Goal: Task Accomplishment & Management: Manage account settings

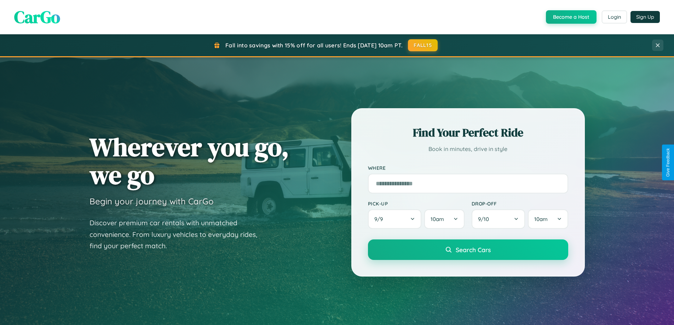
scroll to position [1362, 0]
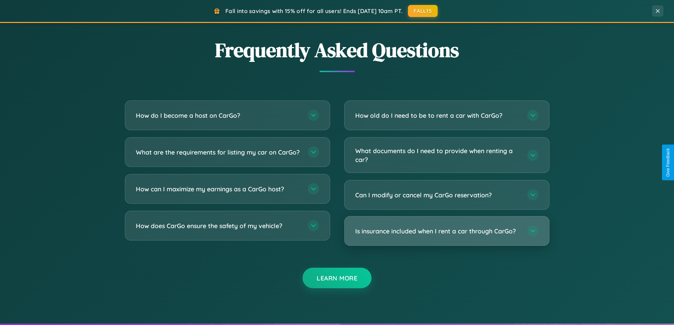
click at [447, 231] on h3 "Is insurance included when I rent a car through CarGo?" at bounding box center [437, 231] width 165 height 9
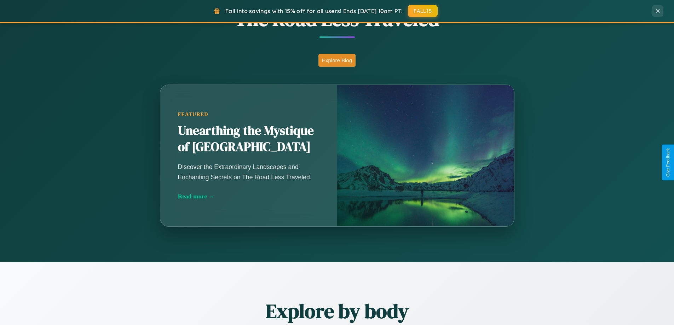
scroll to position [487, 0]
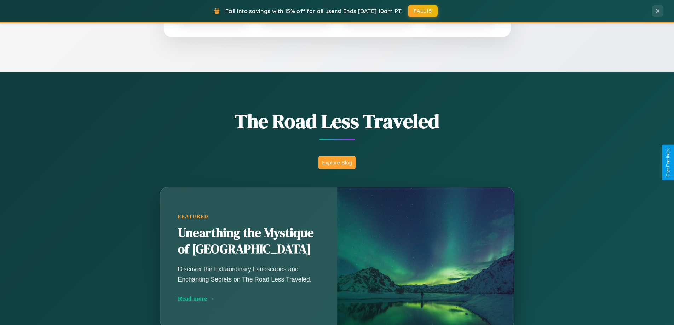
click at [337, 162] on button "Explore Blog" at bounding box center [337, 162] width 37 height 13
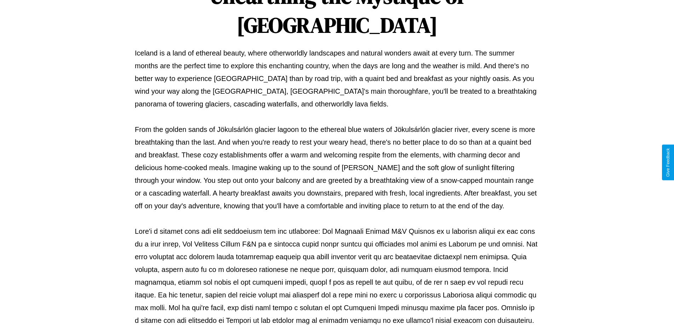
scroll to position [229, 0]
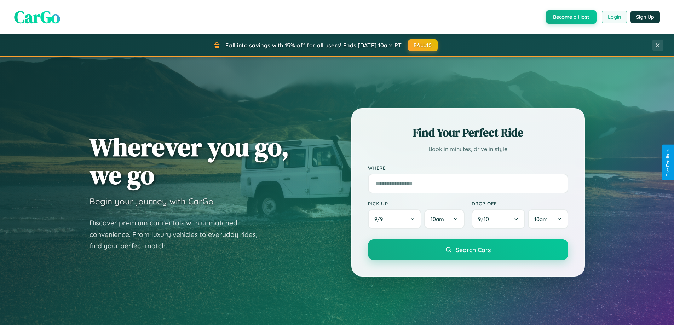
click at [614, 17] on button "Login" at bounding box center [614, 17] width 25 height 13
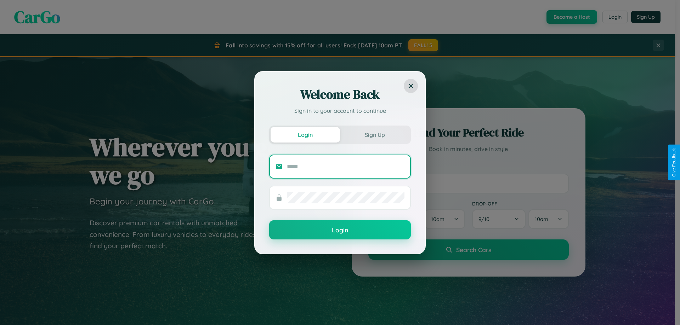
click at [345, 166] on input "text" at bounding box center [346, 166] width 118 height 11
type input "**********"
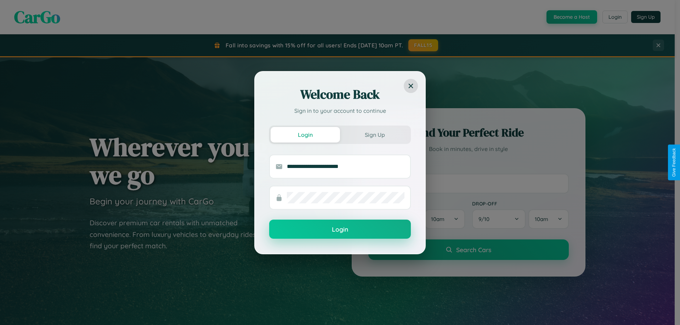
click at [340, 229] on button "Login" at bounding box center [340, 229] width 142 height 19
